Goal: Task Accomplishment & Management: Complete application form

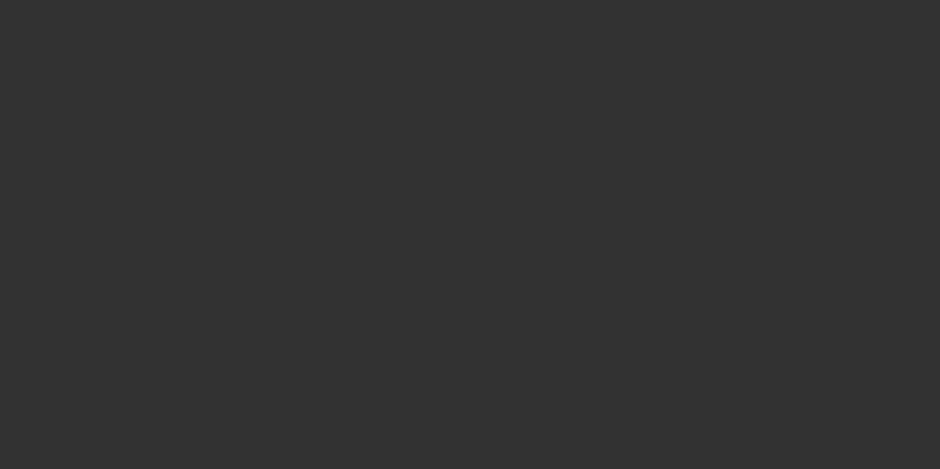
select select "3"
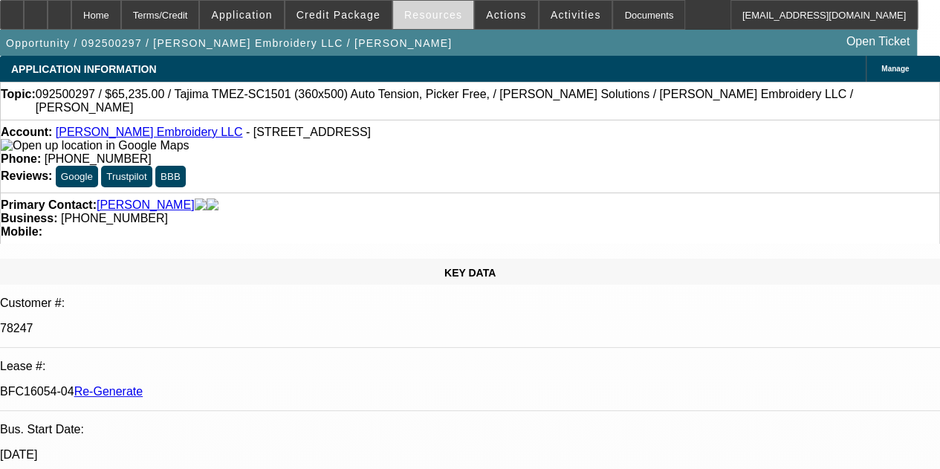
select select "0"
select select "2"
select select "0"
select select "6"
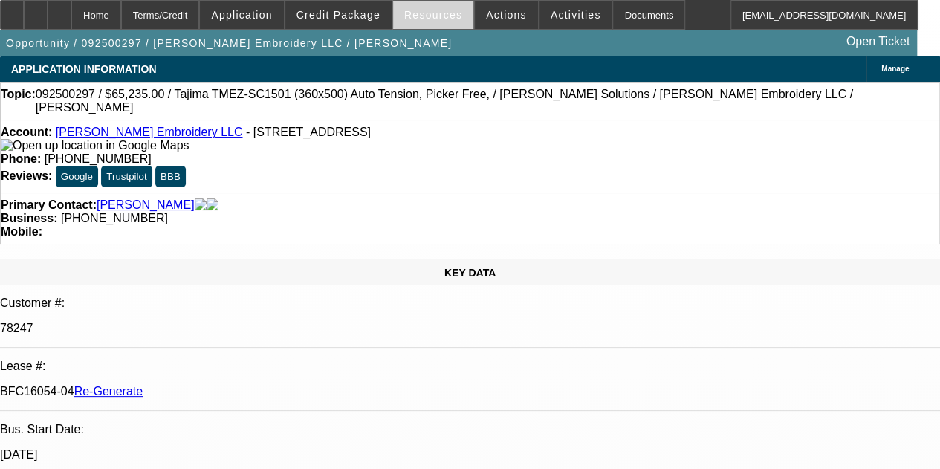
click at [418, 10] on span "Resources" at bounding box center [433, 15] width 58 height 12
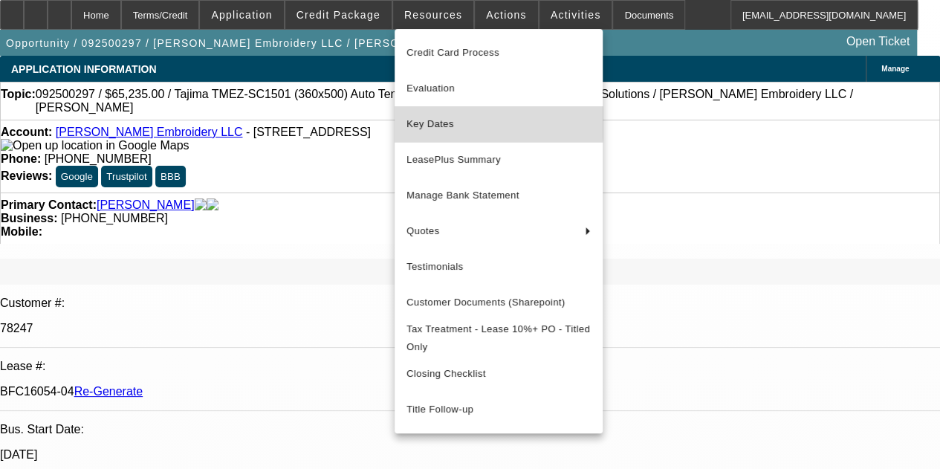
click at [428, 120] on span "Key Dates" at bounding box center [499, 124] width 184 height 18
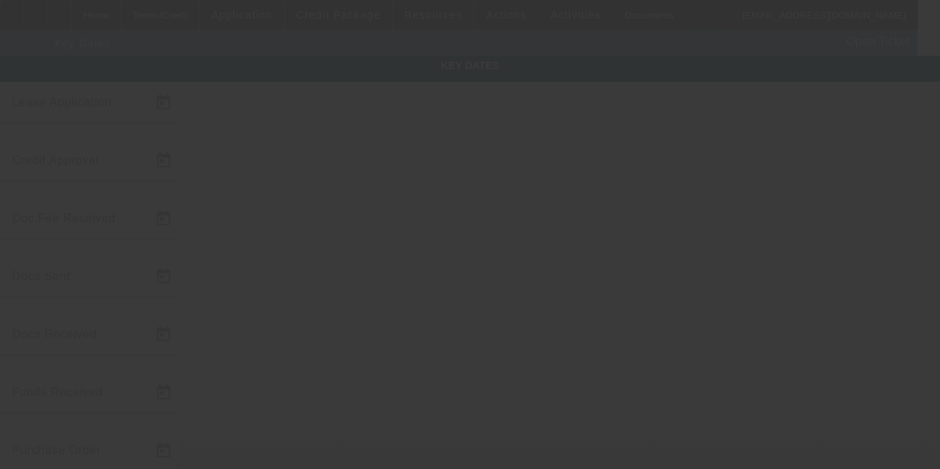
type input "9/15/2025"
type input "9/16/2025"
type input "9/19/2025"
type input "9/23/2025"
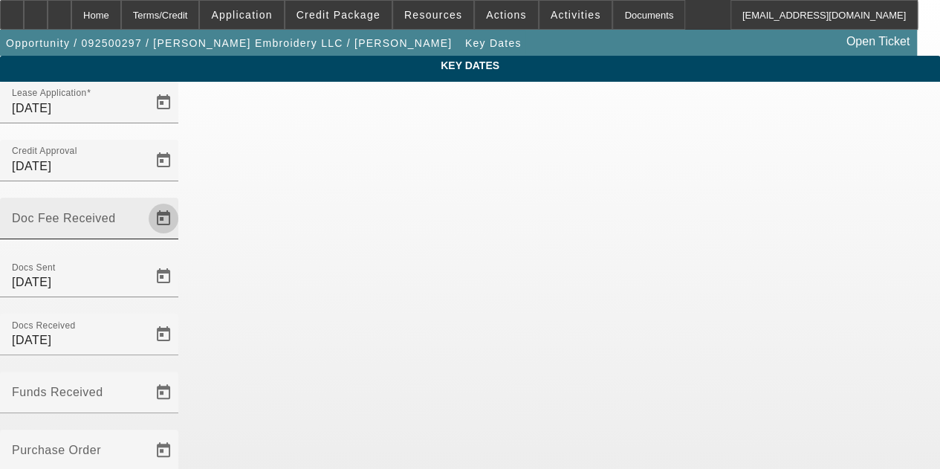
click at [181, 201] on span "Open calendar" at bounding box center [164, 219] width 36 height 36
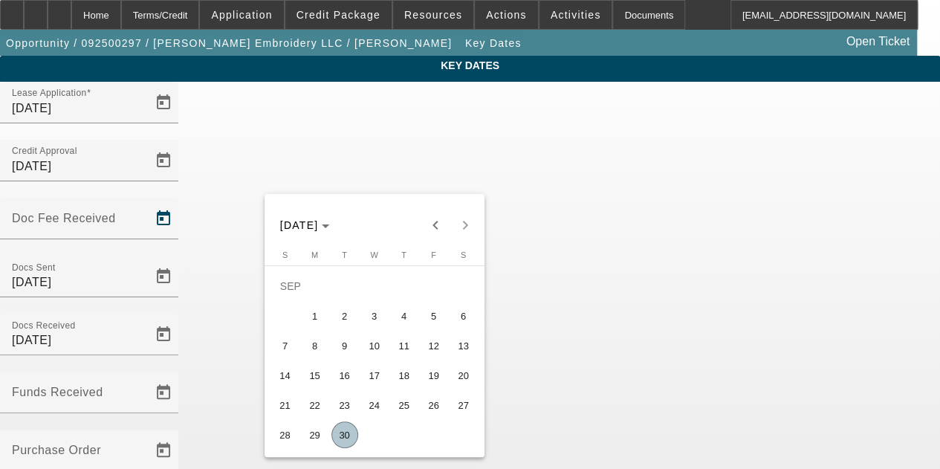
click at [342, 437] on span "30" at bounding box center [345, 435] width 27 height 27
type input "9/30/2025"
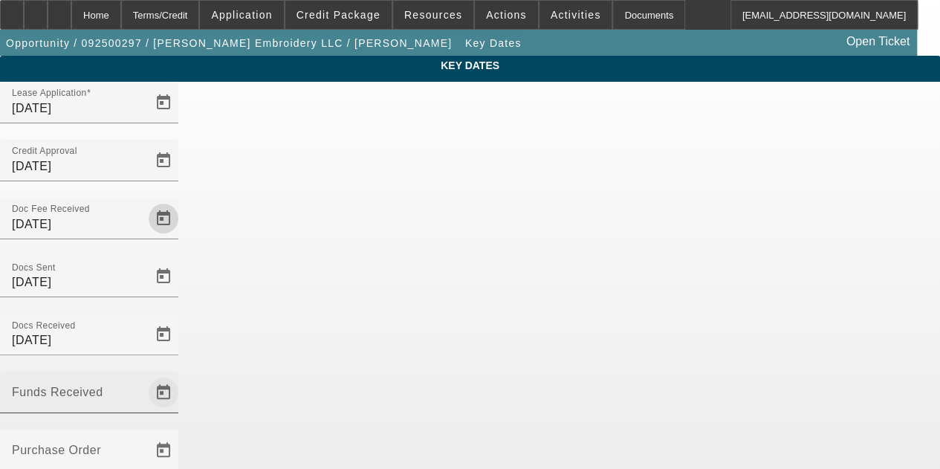
click at [181, 375] on span "Open calendar" at bounding box center [164, 393] width 36 height 36
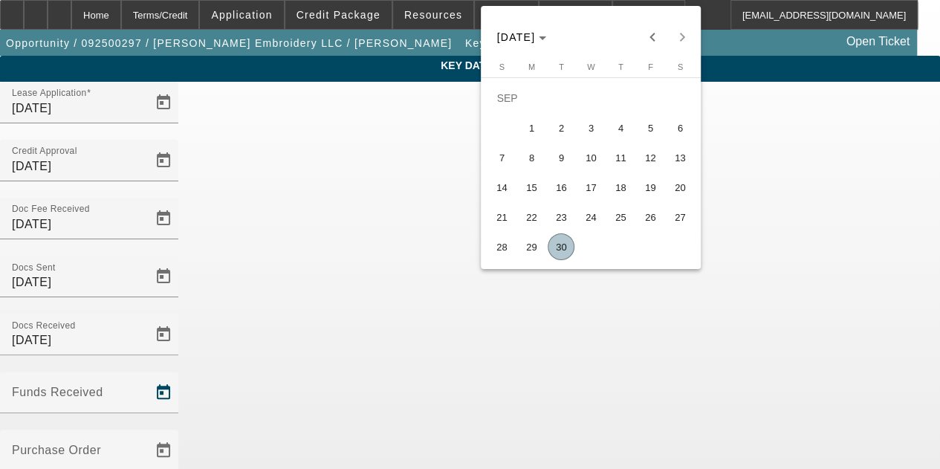
click at [564, 254] on span "30" at bounding box center [561, 246] width 27 height 27
type input "9/30/2025"
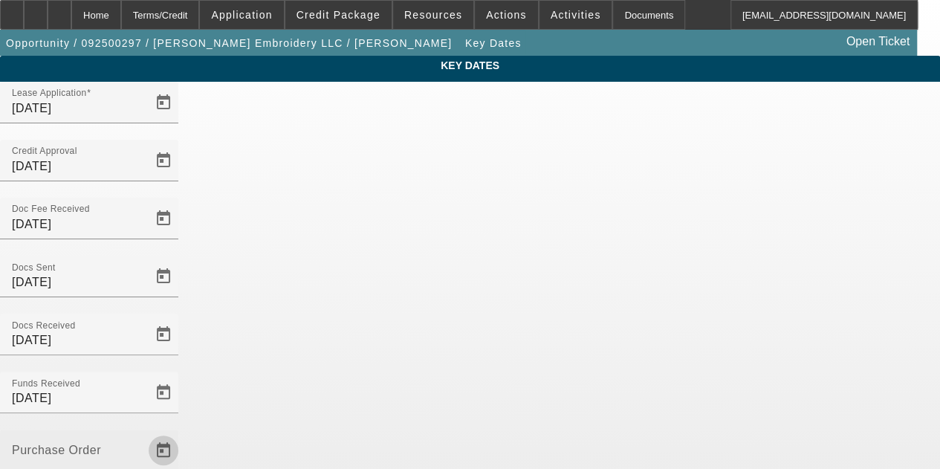
click at [181, 433] on span "Open calendar" at bounding box center [164, 451] width 36 height 36
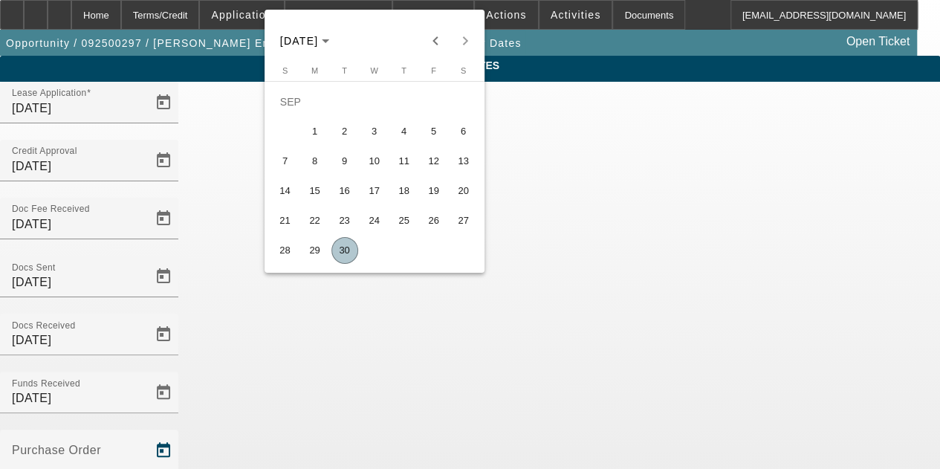
click at [345, 249] on span "30" at bounding box center [345, 250] width 27 height 27
type input "9/30/2025"
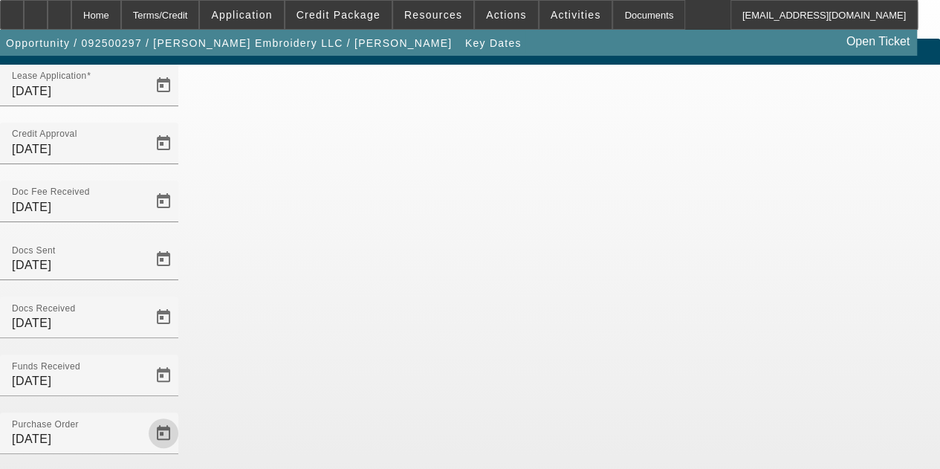
scroll to position [97, 0]
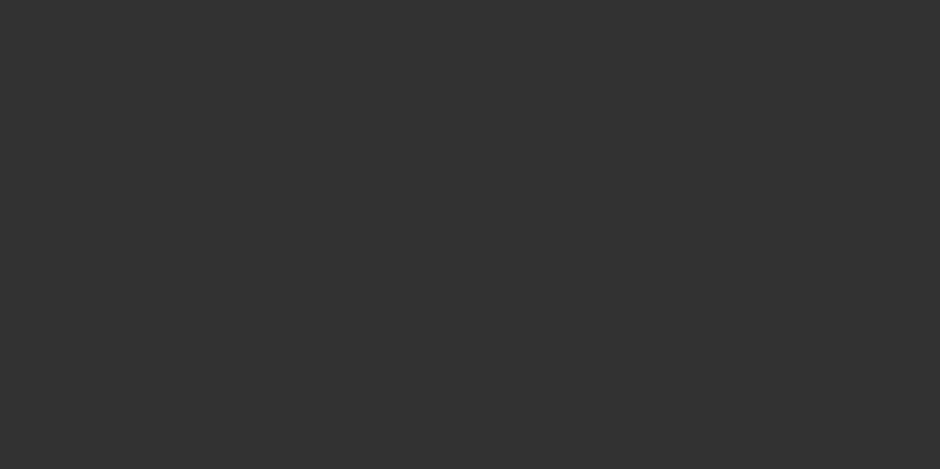
select select "3"
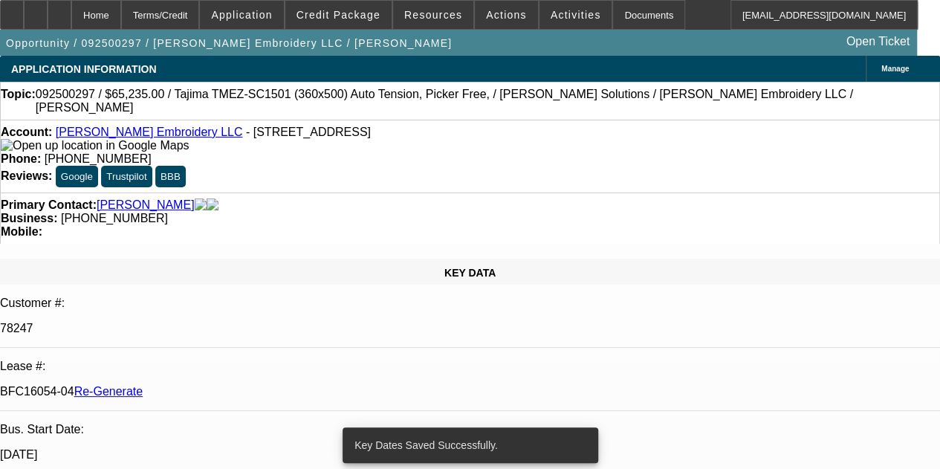
select select "0"
select select "2"
select select "0"
select select "6"
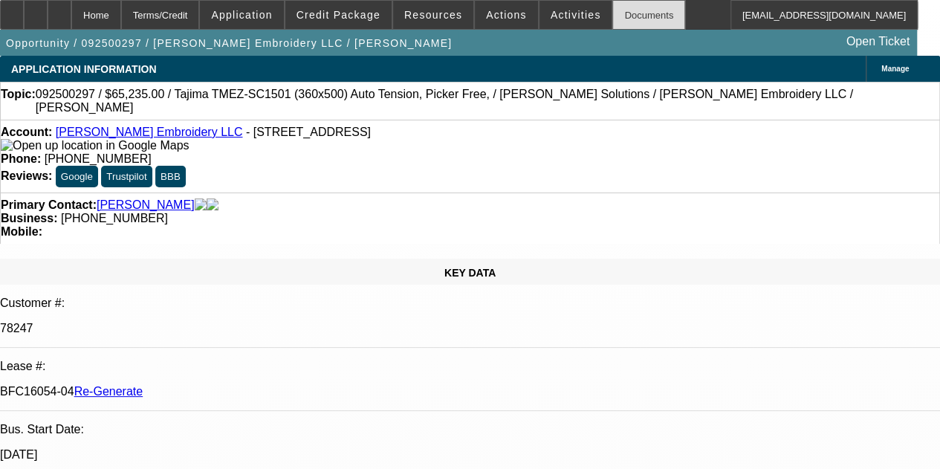
click at [613, 14] on div "Documents" at bounding box center [649, 15] width 73 height 30
click at [551, 17] on span "Activities" at bounding box center [576, 15] width 51 height 12
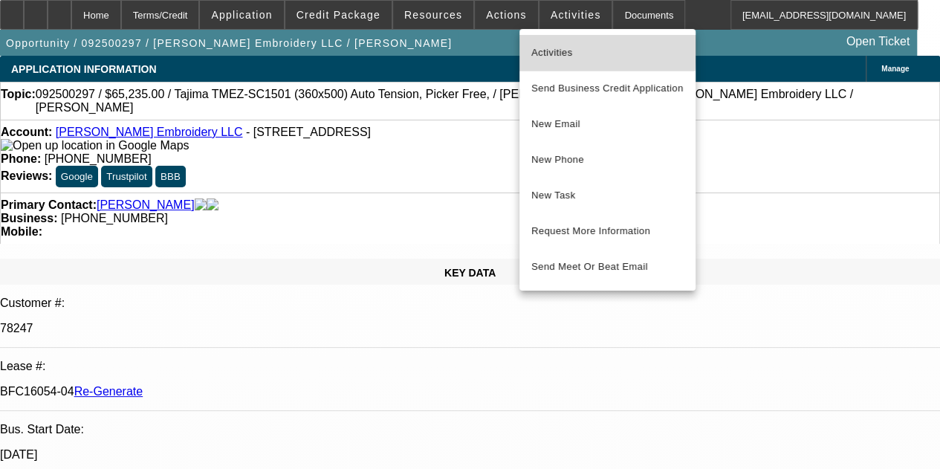
click at [546, 46] on span "Activities" at bounding box center [608, 53] width 152 height 18
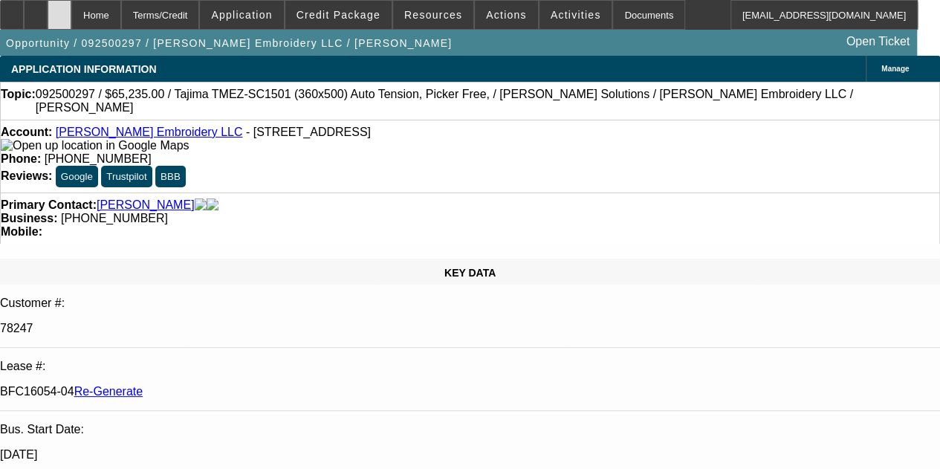
click at [59, 10] on icon at bounding box center [59, 10] width 0 height 0
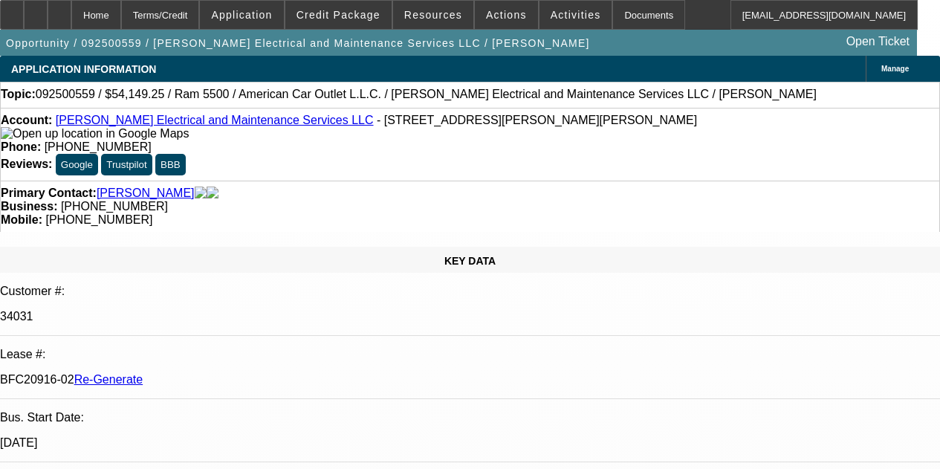
select select "3"
select select "0"
select select "2"
select select "0"
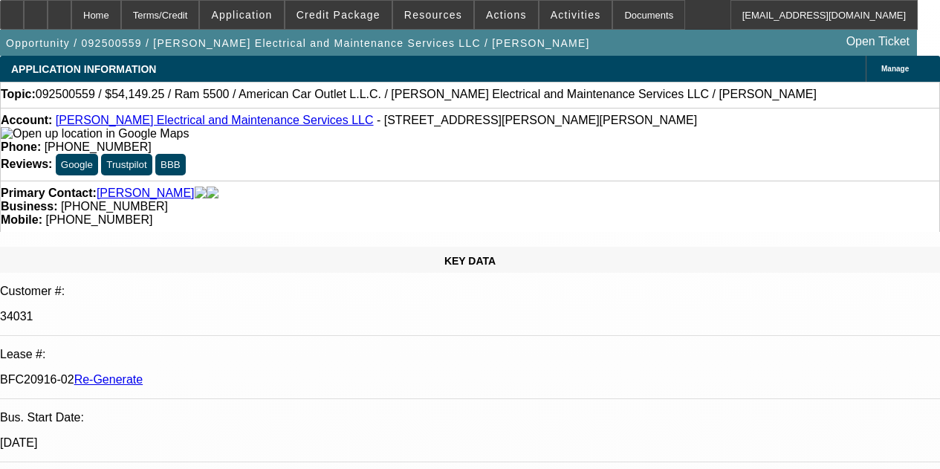
select select "6"
click at [613, 22] on div "Documents" at bounding box center [649, 15] width 73 height 30
click at [551, 10] on span "Activities" at bounding box center [576, 15] width 51 height 12
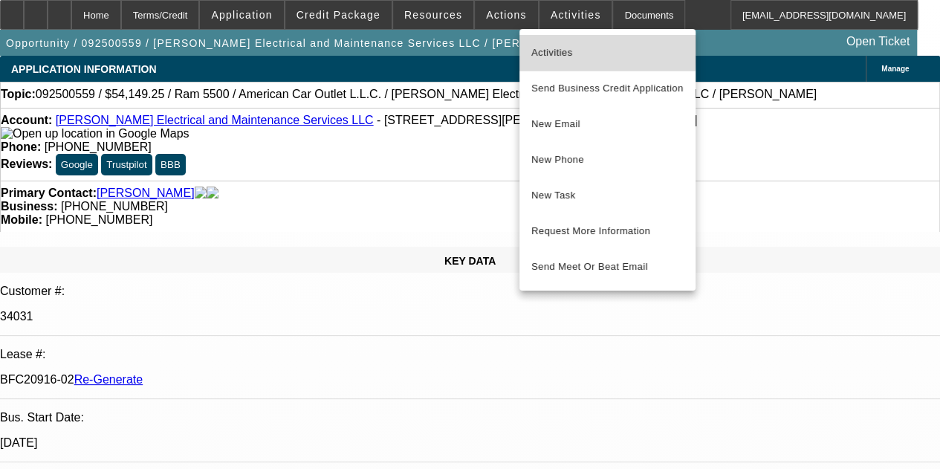
click at [550, 48] on span "Activities" at bounding box center [608, 53] width 152 height 18
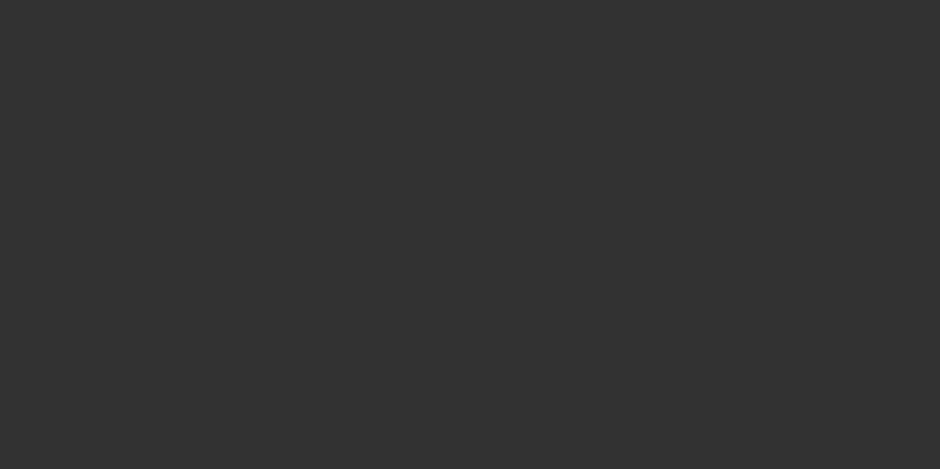
select select "4"
select select "0"
select select "2"
select select "0"
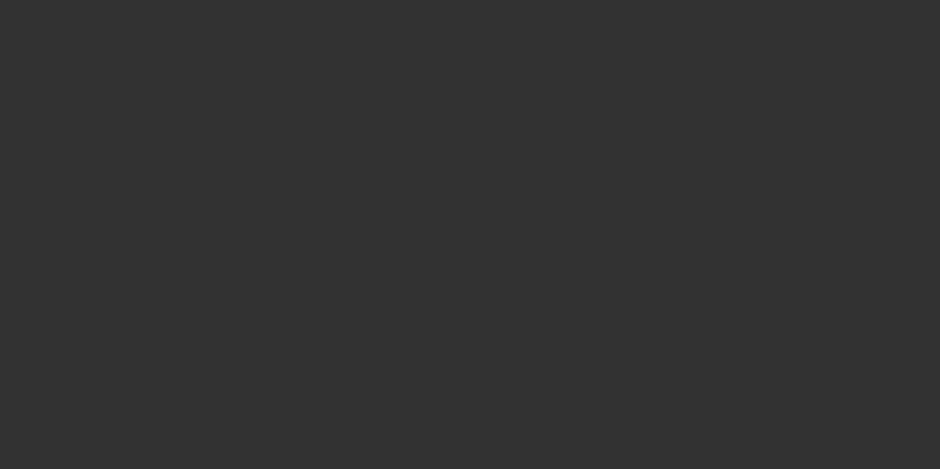
select select "6"
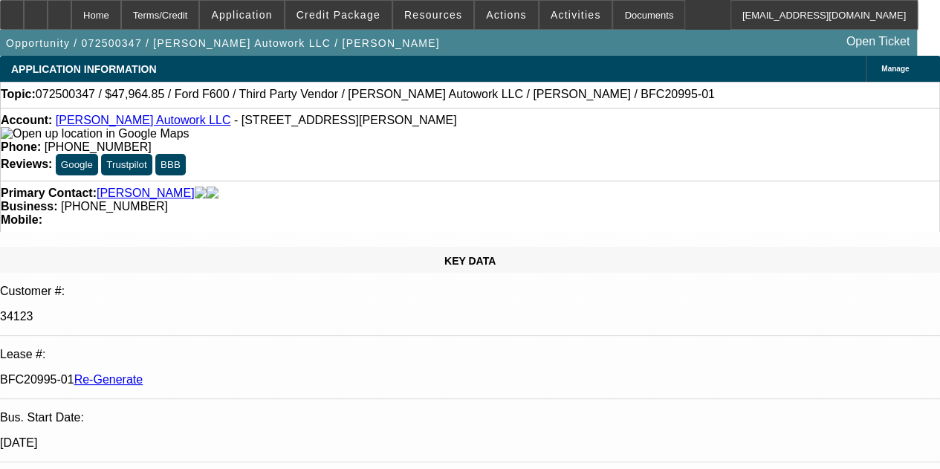
click at [529, 65] on div "APPLICATION INFORMATION Manage" at bounding box center [470, 69] width 940 height 26
click at [541, 2] on span at bounding box center [576, 15] width 73 height 36
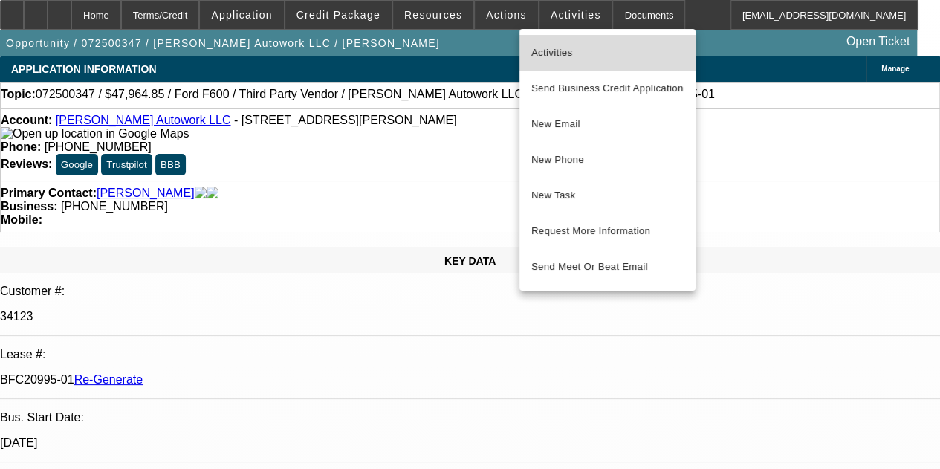
click at [551, 45] on span "Activities" at bounding box center [608, 53] width 152 height 18
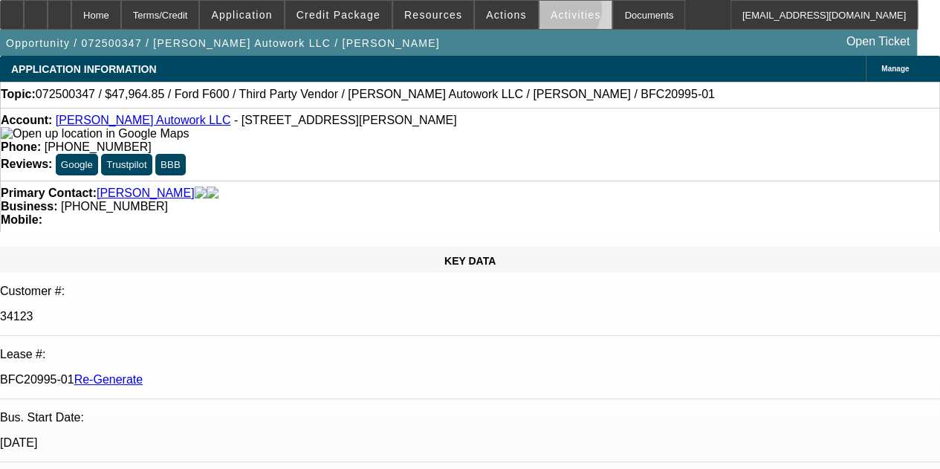
click at [551, 13] on span "Activities" at bounding box center [576, 15] width 51 height 12
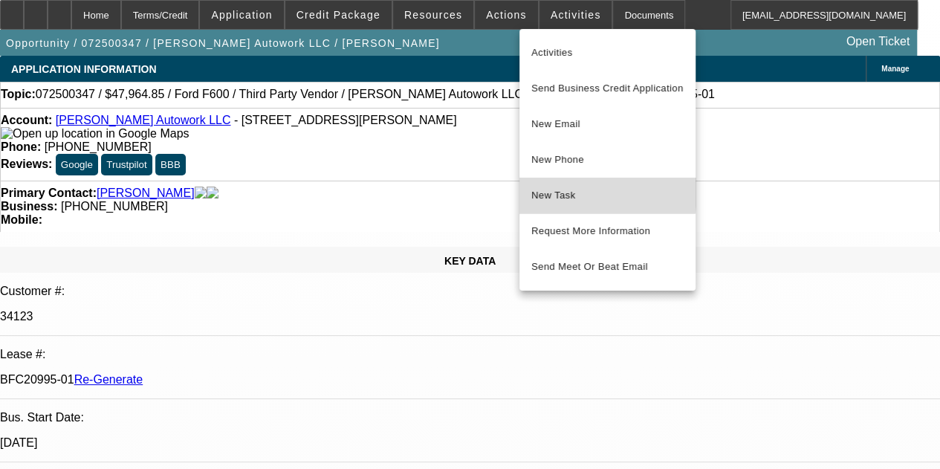
click at [544, 190] on span "New Task" at bounding box center [608, 196] width 152 height 18
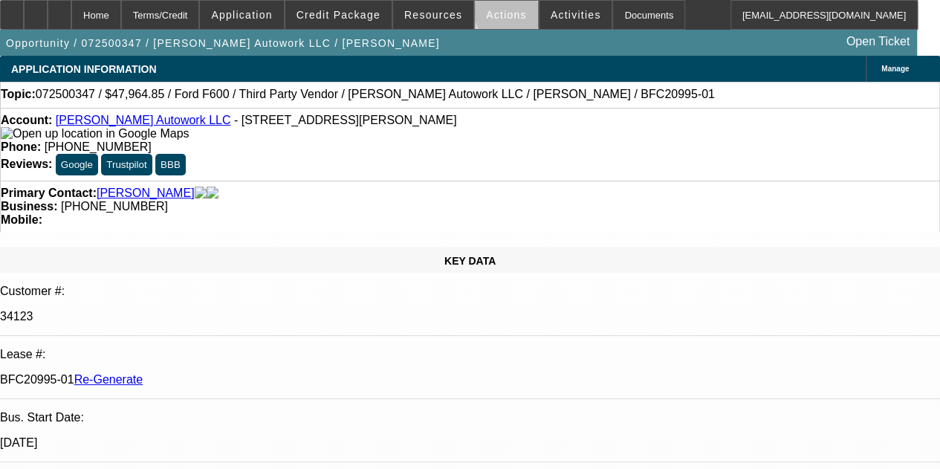
click at [501, 10] on span "Actions" at bounding box center [506, 15] width 41 height 12
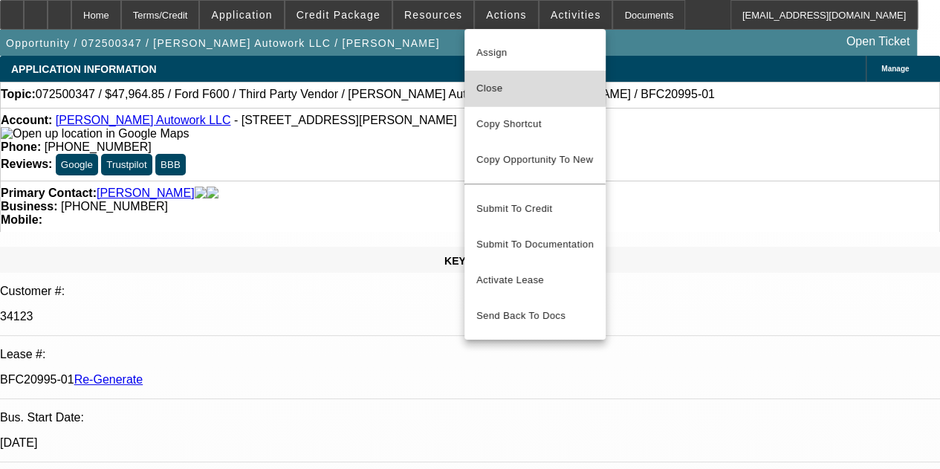
click at [488, 82] on span "Close" at bounding box center [535, 89] width 117 height 18
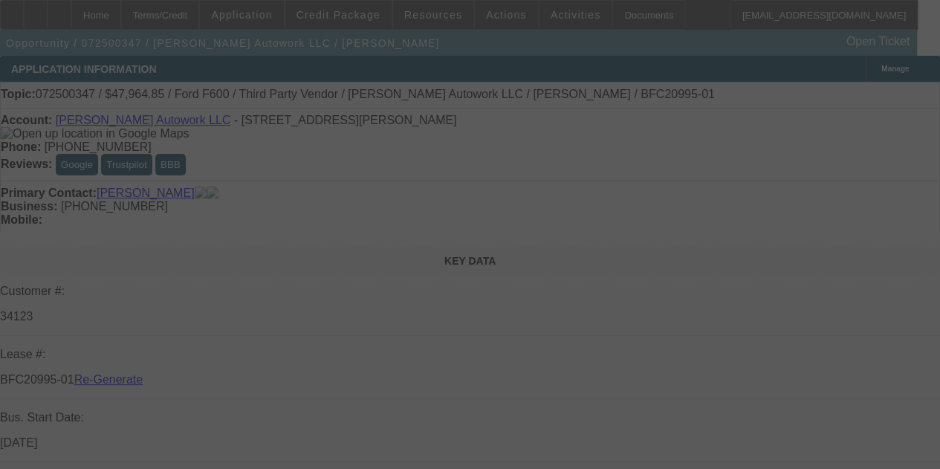
select select "4"
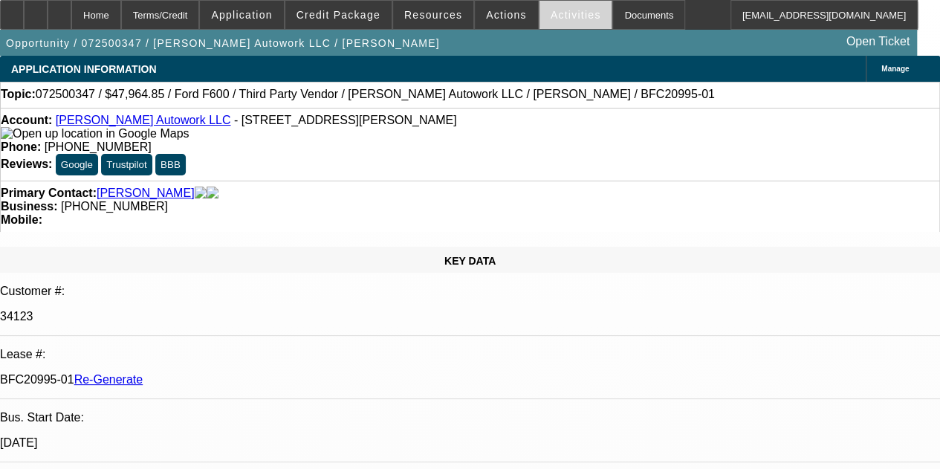
select select "0"
select select "2"
select select "0"
select select "6"
